Goal: Check status: Check status

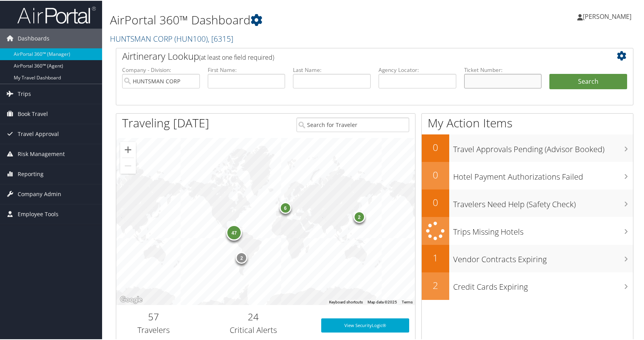
click at [476, 80] on input "text" at bounding box center [503, 80] width 78 height 15
type input "0167144214705"
click at [576, 80] on button "Search" at bounding box center [589, 81] width 78 height 16
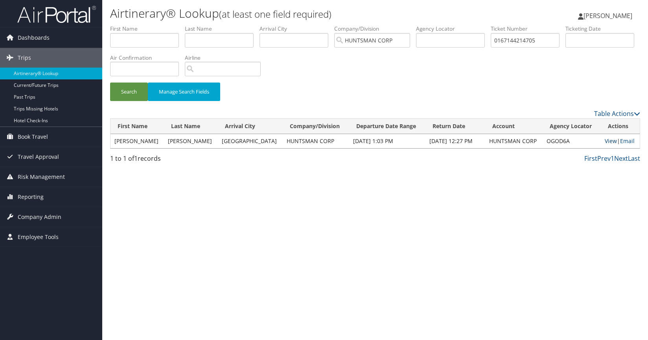
click at [607, 140] on link "View" at bounding box center [610, 140] width 12 height 7
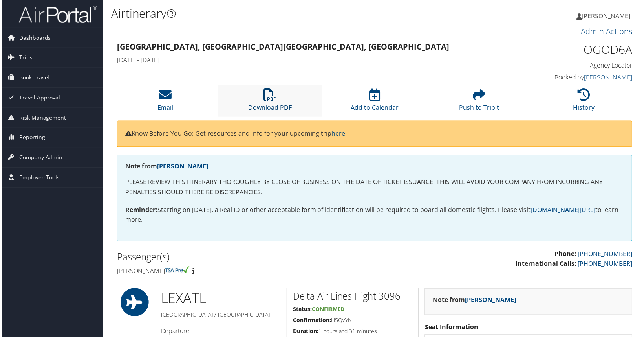
click at [270, 101] on icon at bounding box center [269, 95] width 13 height 13
